Goal: Book appointment/travel/reservation

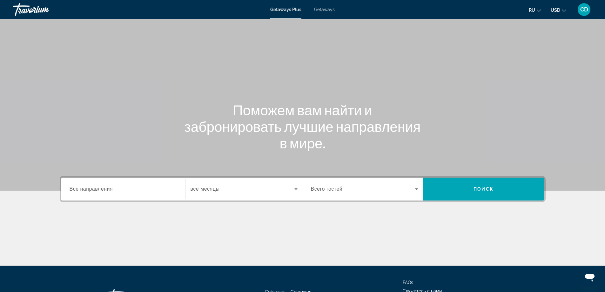
click at [105, 190] on span "Все направления" at bounding box center [91, 188] width 43 height 5
click at [105, 190] on input "Destination Все направления" at bounding box center [123, 189] width 107 height 8
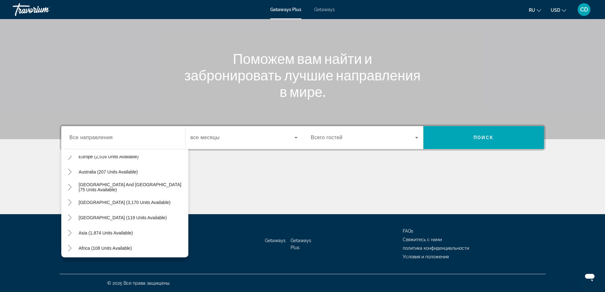
scroll to position [103, 0]
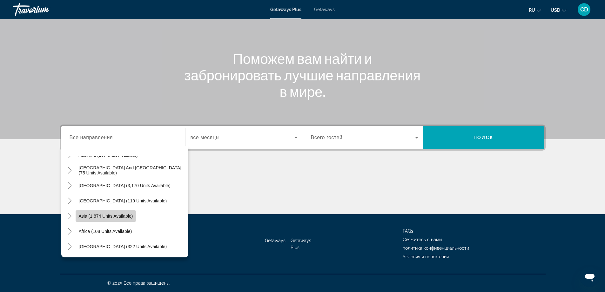
click at [115, 214] on span "Asia (1,874 units available)" at bounding box center [106, 215] width 54 height 5
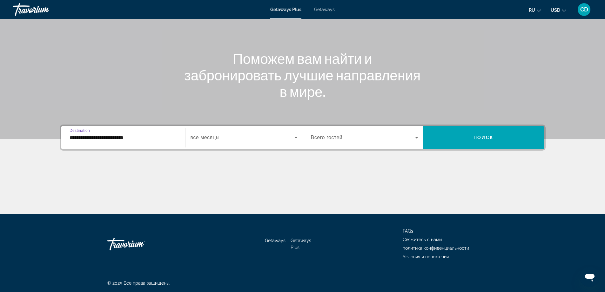
click at [151, 139] on input "**********" at bounding box center [123, 138] width 107 height 8
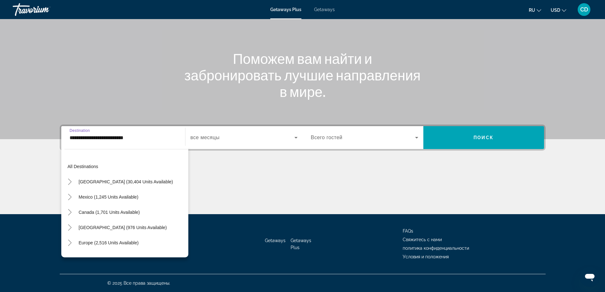
scroll to position [114, 0]
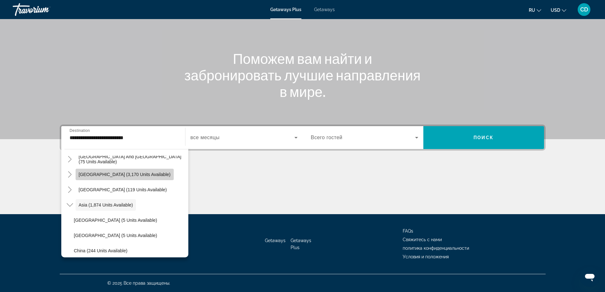
click at [145, 176] on span "[GEOGRAPHIC_DATA] (3,170 units available)" at bounding box center [125, 174] width 92 height 5
type input "**********"
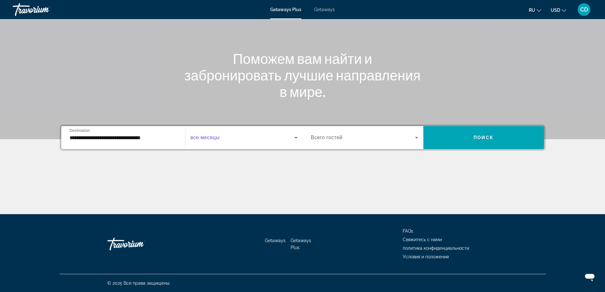
click at [295, 139] on icon "Search widget" at bounding box center [296, 138] width 8 height 8
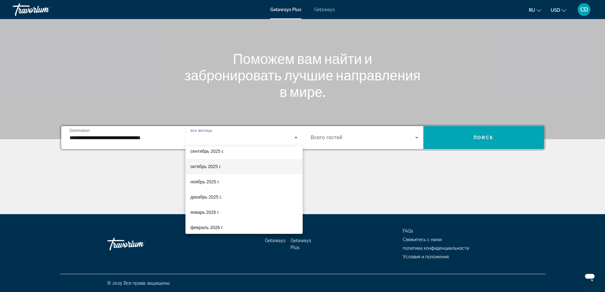
scroll to position [32, 0]
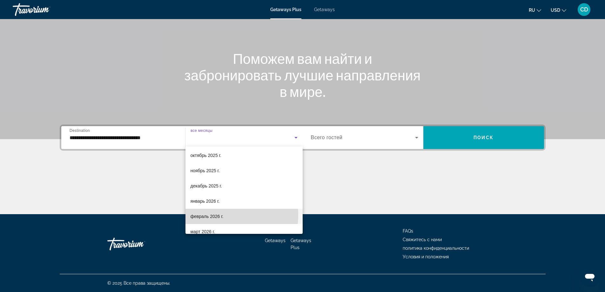
click at [215, 215] on span "февраль 2026 г." at bounding box center [206, 216] width 33 height 8
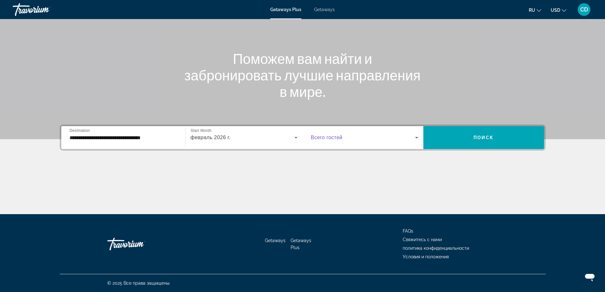
click at [416, 137] on icon "Search widget" at bounding box center [416, 138] width 3 height 2
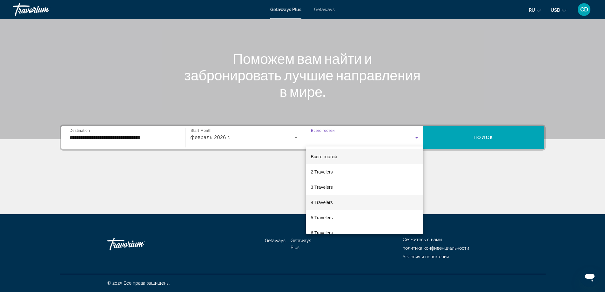
click at [328, 202] on span "4 Travelers" at bounding box center [322, 202] width 22 height 8
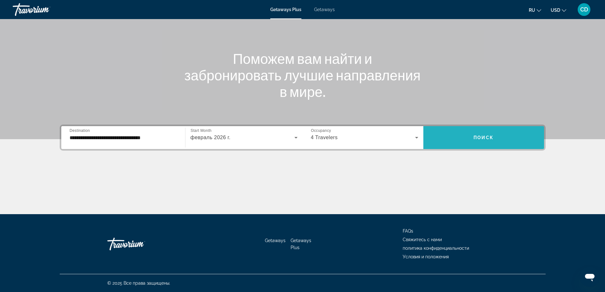
click at [481, 136] on span "Поиск" at bounding box center [483, 137] width 20 height 5
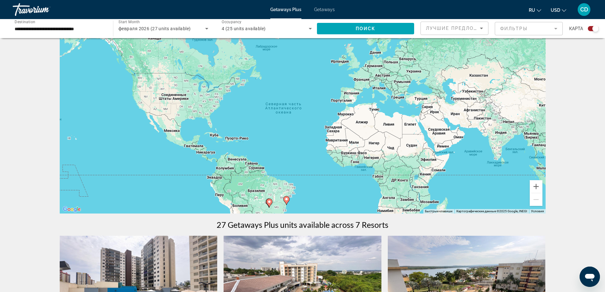
scroll to position [32, 0]
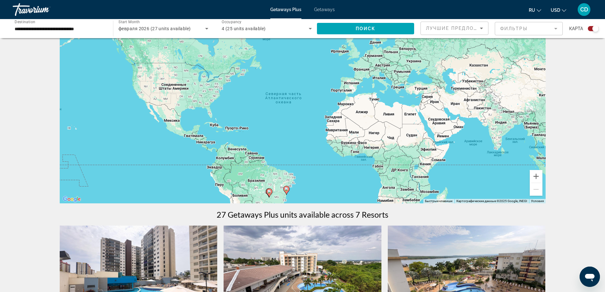
click at [258, 182] on div "Чтобы активировать перетаскивание с помощью клавиатуры, нажмите Alt + Ввод. Пос…" at bounding box center [303, 108] width 486 height 190
click at [269, 190] on image "Main content" at bounding box center [269, 191] width 4 height 4
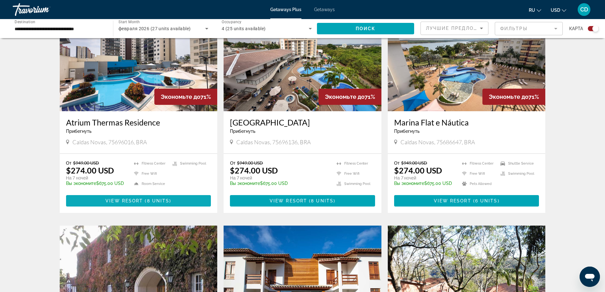
scroll to position [254, 0]
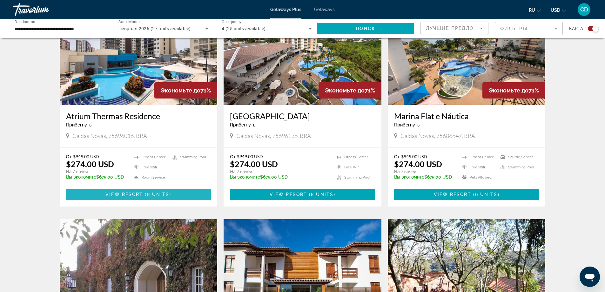
click at [162, 196] on span "8 units" at bounding box center [158, 194] width 23 height 5
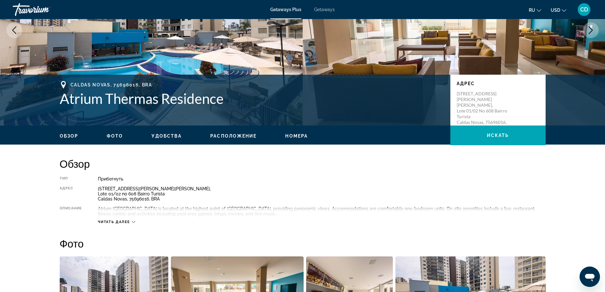
scroll to position [95, 0]
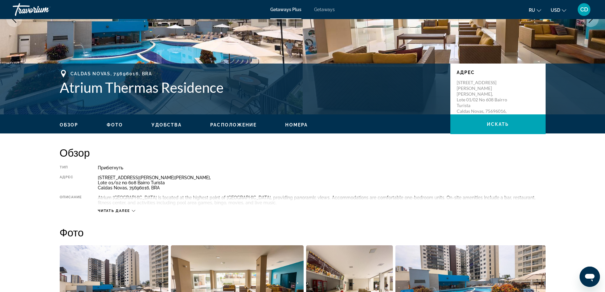
click at [133, 211] on icon "Main content" at bounding box center [133, 210] width 3 height 3
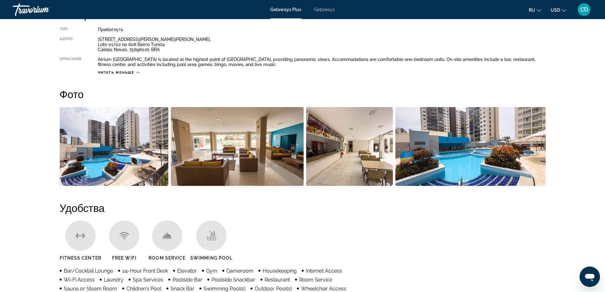
scroll to position [222, 0]
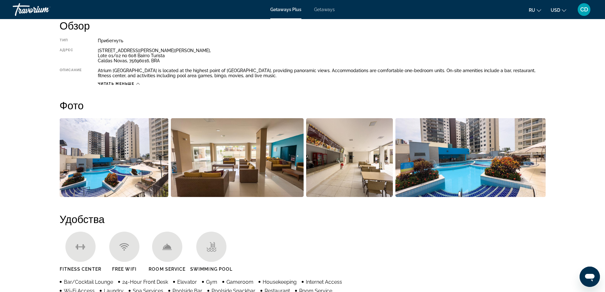
click at [112, 152] on img "Open full-screen image slider" at bounding box center [114, 157] width 109 height 79
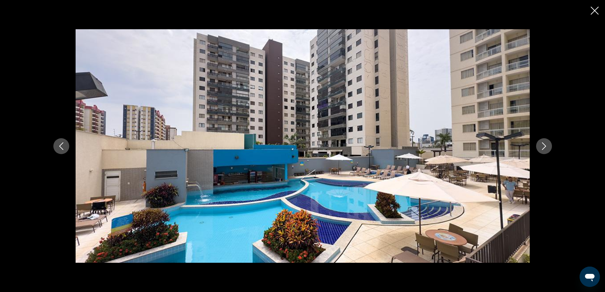
click at [546, 146] on icon "Next image" at bounding box center [544, 146] width 8 height 8
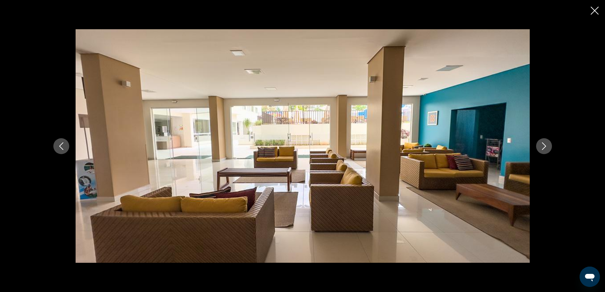
click at [546, 146] on icon "Next image" at bounding box center [544, 146] width 8 height 8
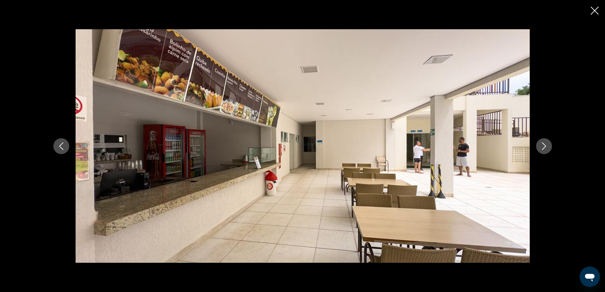
click at [546, 146] on icon "Next image" at bounding box center [544, 146] width 8 height 8
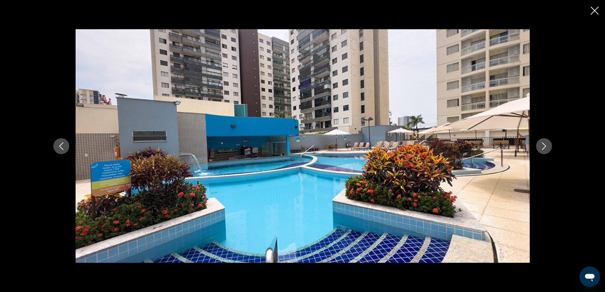
click at [546, 146] on icon "Next image" at bounding box center [544, 146] width 8 height 8
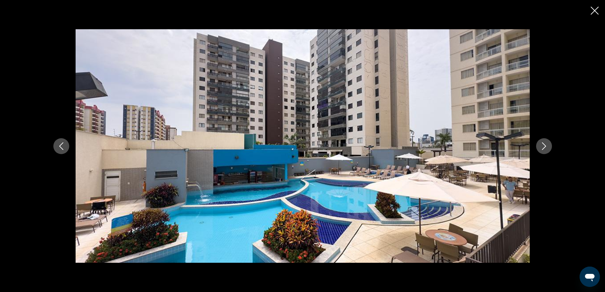
click at [546, 146] on icon "Next image" at bounding box center [544, 146] width 8 height 8
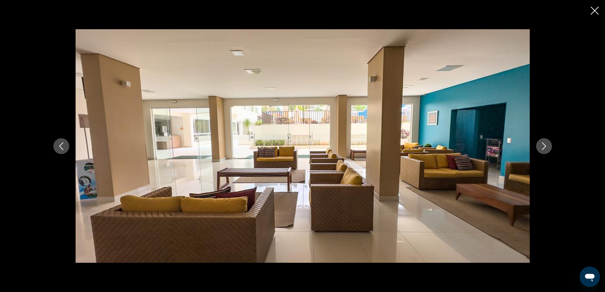
click at [546, 146] on icon "Next image" at bounding box center [544, 146] width 8 height 8
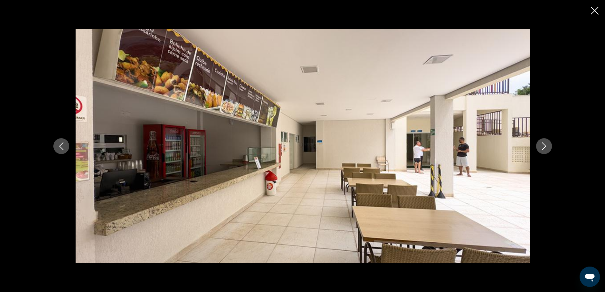
click at [596, 11] on icon "Close slideshow" at bounding box center [594, 11] width 8 height 8
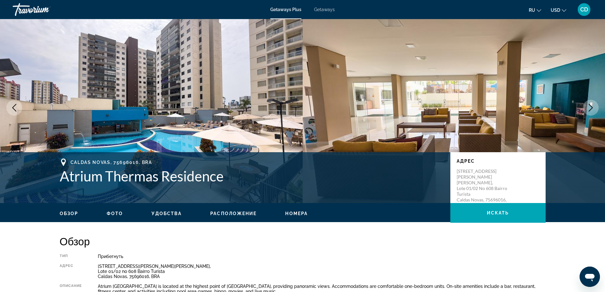
scroll to position [0, 0]
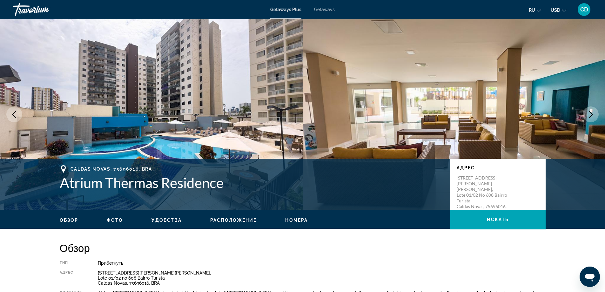
click at [326, 8] on span "Getaways" at bounding box center [324, 9] width 21 height 5
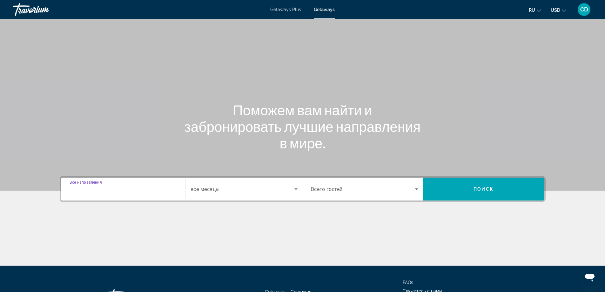
click at [146, 191] on input "Destination Все направления" at bounding box center [123, 189] width 107 height 8
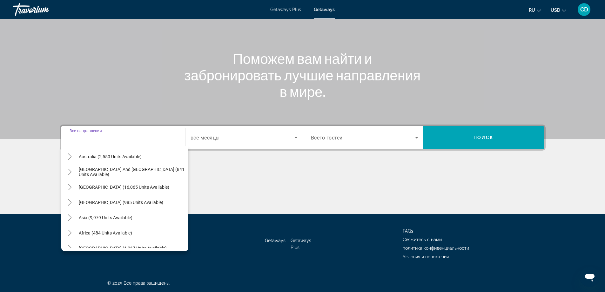
scroll to position [95, 0]
click at [135, 215] on span "Search widget" at bounding box center [132, 216] width 113 height 15
type input "**********"
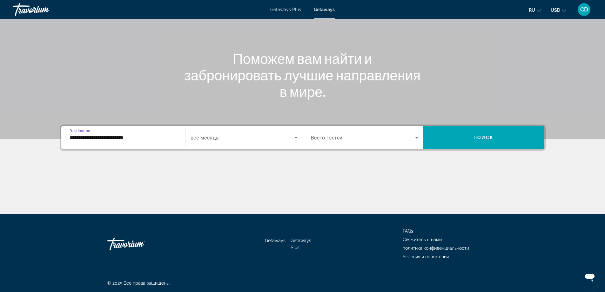
click at [296, 136] on icon "Search widget" at bounding box center [296, 138] width 8 height 8
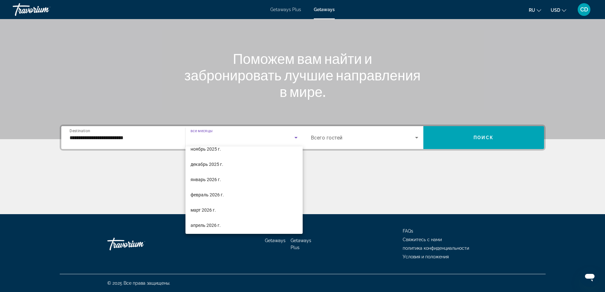
scroll to position [63, 0]
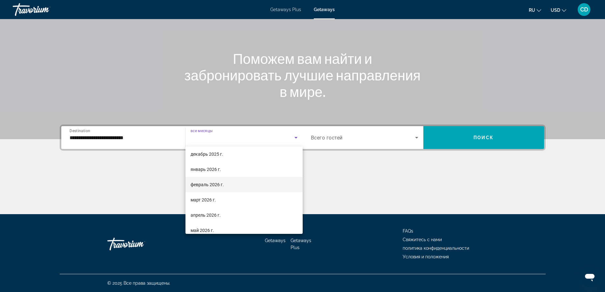
click at [214, 185] on span "февраль 2026 г." at bounding box center [206, 185] width 33 height 8
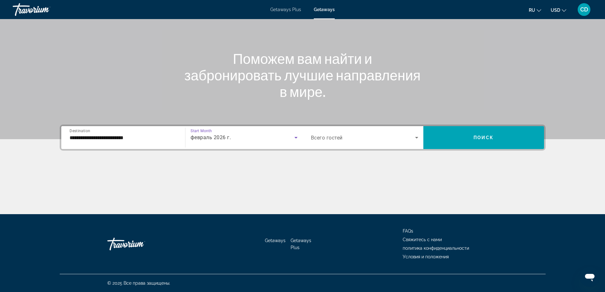
click at [416, 136] on icon "Search widget" at bounding box center [417, 138] width 8 height 8
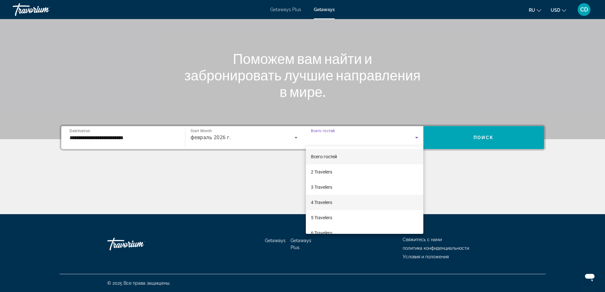
click at [318, 201] on span "4 Travelers" at bounding box center [321, 202] width 21 height 8
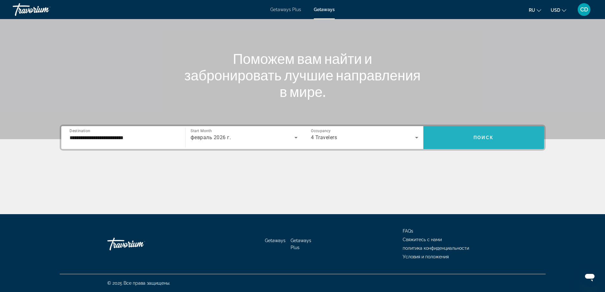
click at [487, 139] on span "Поиск" at bounding box center [483, 137] width 20 height 5
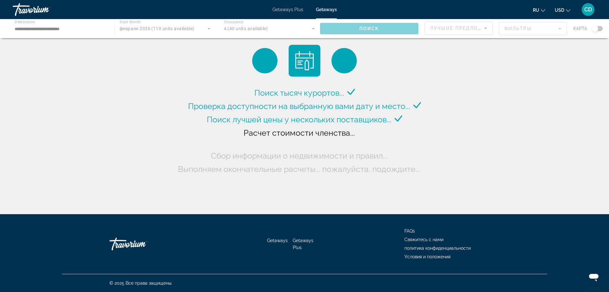
click at [486, 28] on div "Main content" at bounding box center [304, 28] width 609 height 19
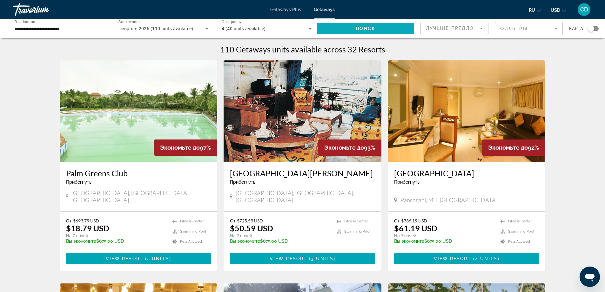
click at [382, 31] on span "Search widget" at bounding box center [365, 28] width 97 height 15
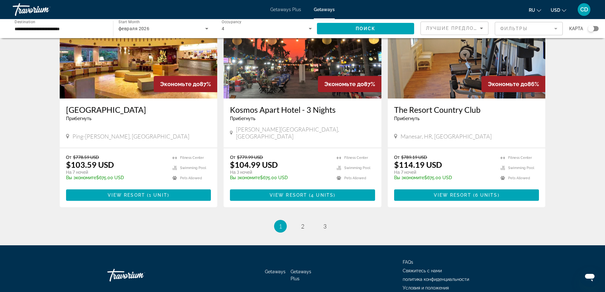
scroll to position [735, 0]
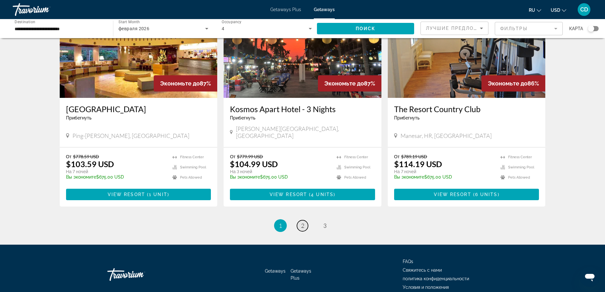
click at [302, 222] on span "2" at bounding box center [302, 225] width 3 height 7
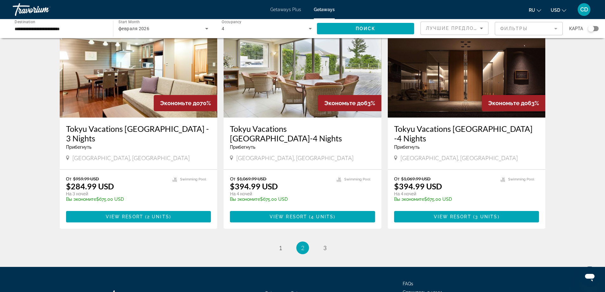
scroll to position [730, 0]
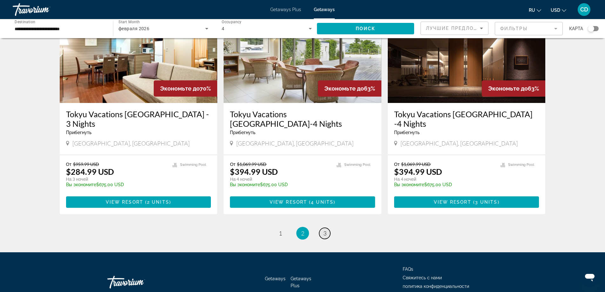
click at [327, 228] on link "page 3" at bounding box center [324, 233] width 11 height 11
